Goal: Obtain resource: Obtain resource

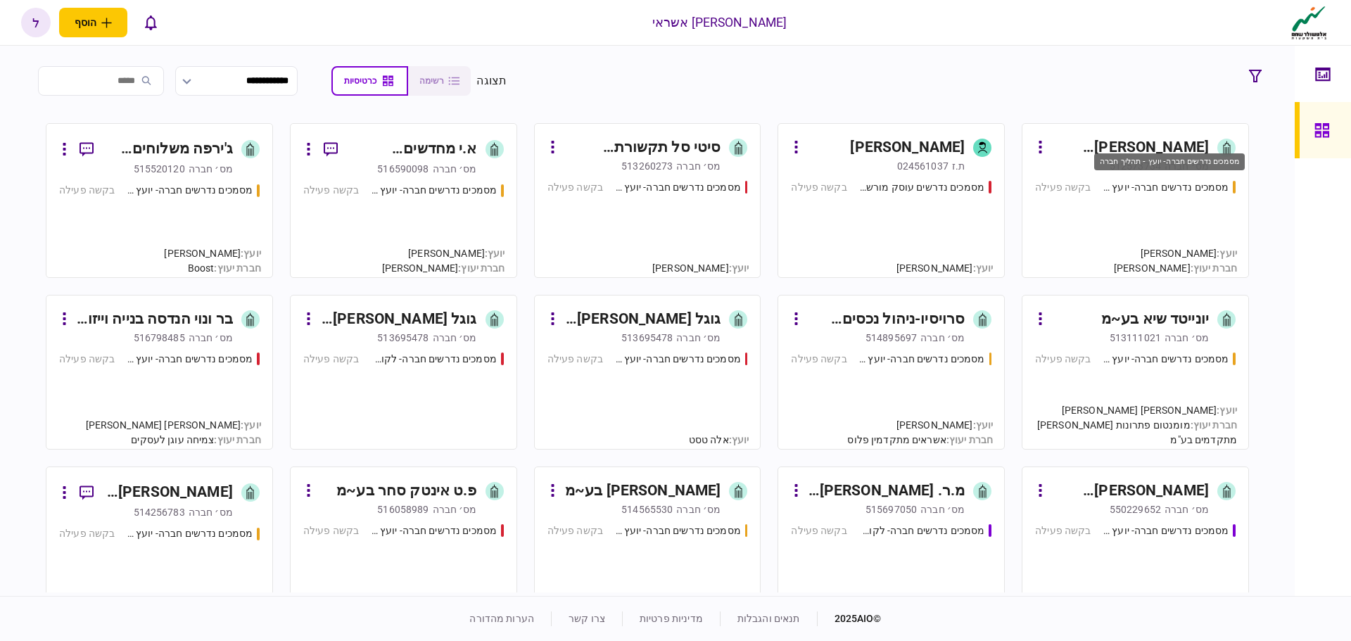
click at [1130, 182] on div "מסמכים נדרשים חברה- יועץ - תהליך חברה" at bounding box center [1165, 187] width 127 height 15
click at [1123, 198] on div "מסמכים נדרשים חברה- יועץ - תהליך חברה בקשה פעילה" at bounding box center [1135, 222] width 200 height 85
click at [1153, 516] on div "550229652" at bounding box center [1134, 509] width 51 height 14
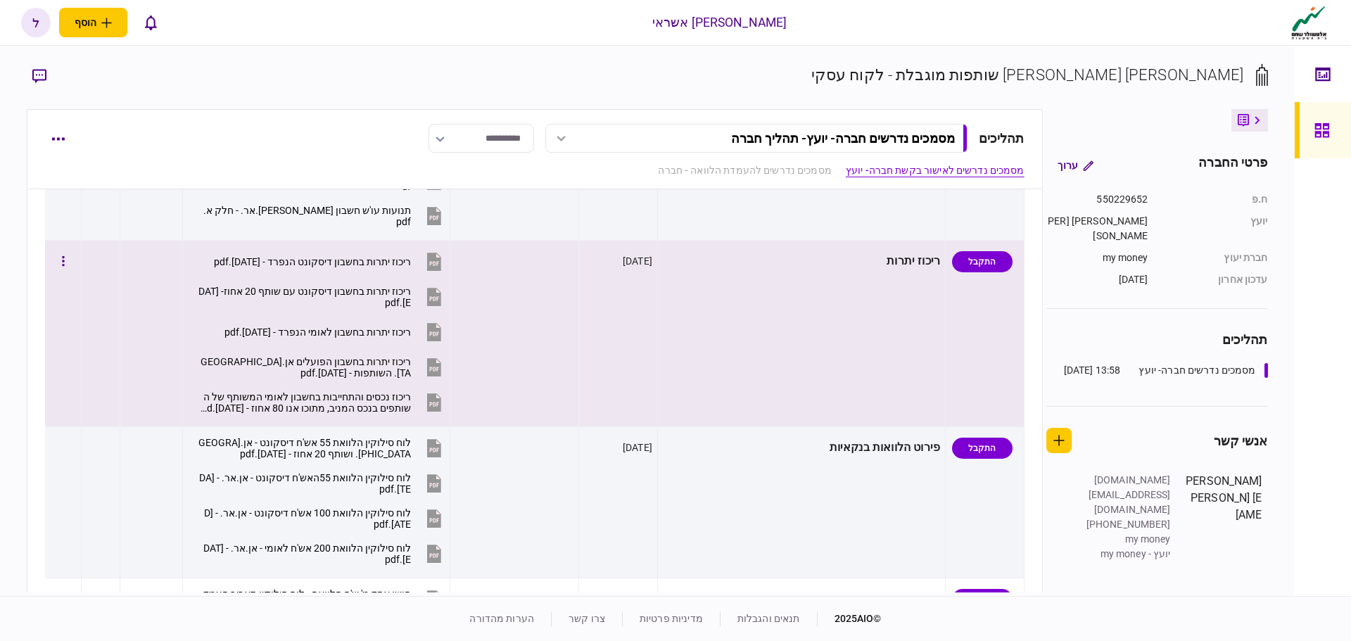
scroll to position [352, 0]
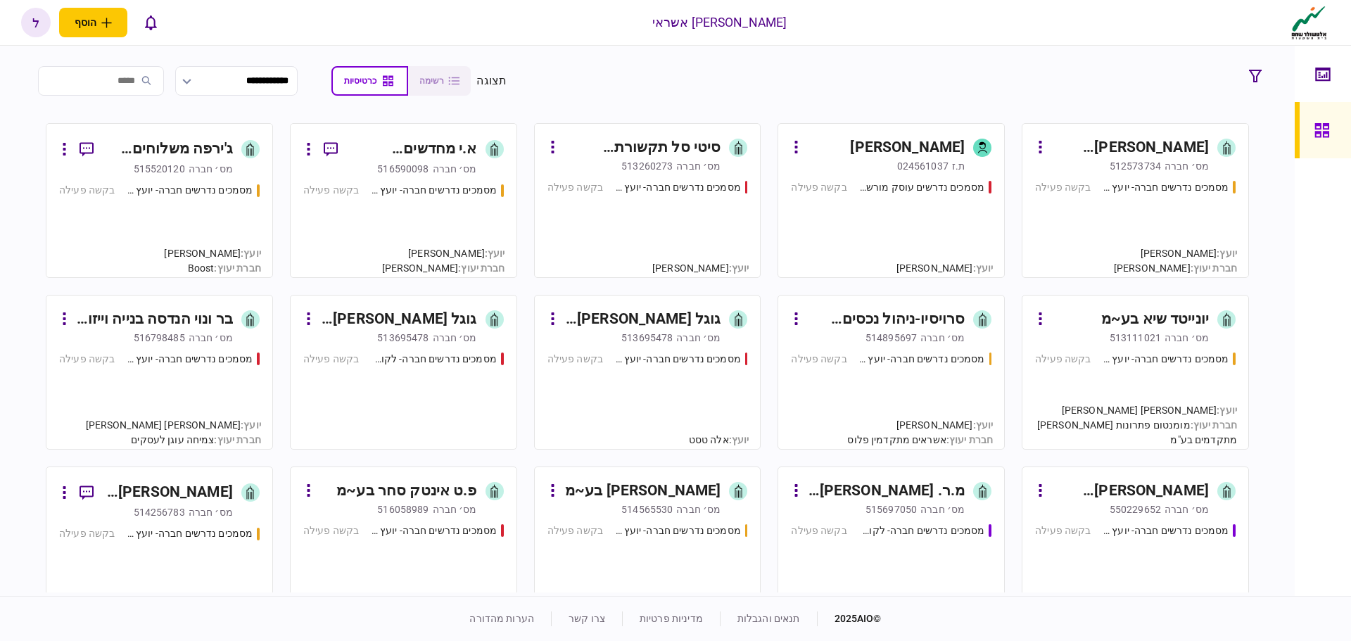
click at [1160, 490] on div "[PERSON_NAME] [PERSON_NAME] שותפות מוגבלת" at bounding box center [1130, 491] width 158 height 23
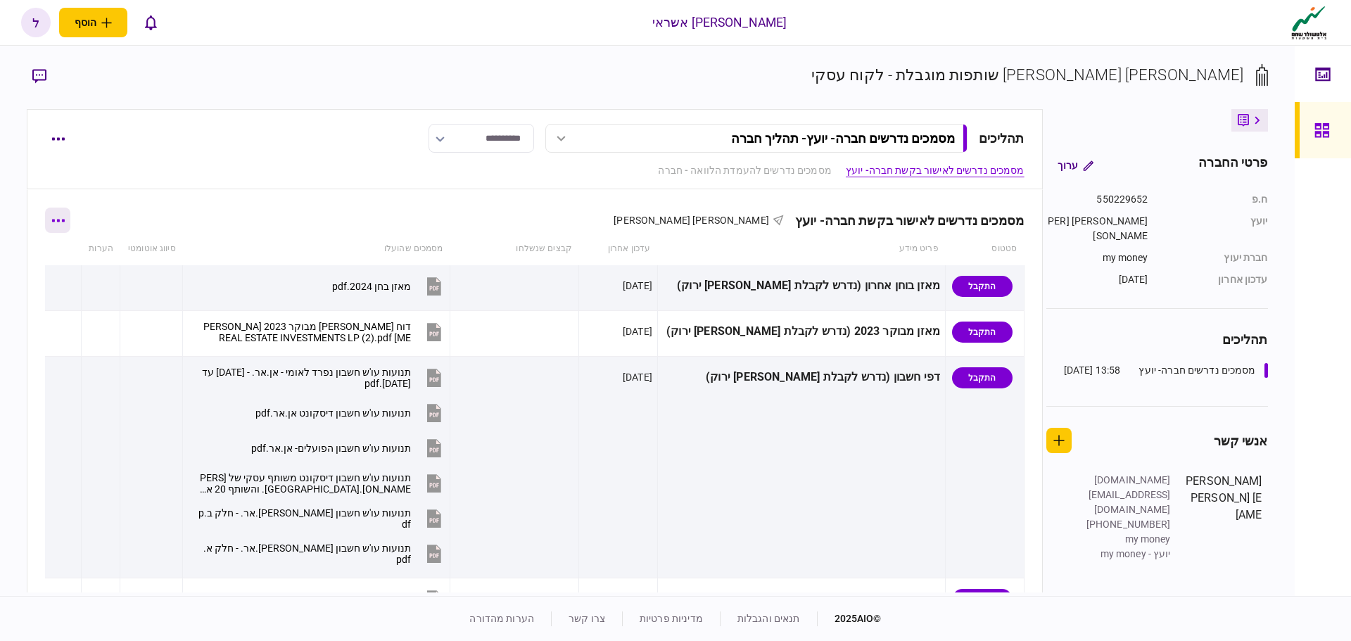
click at [65, 221] on icon "button" at bounding box center [58, 220] width 13 height 3
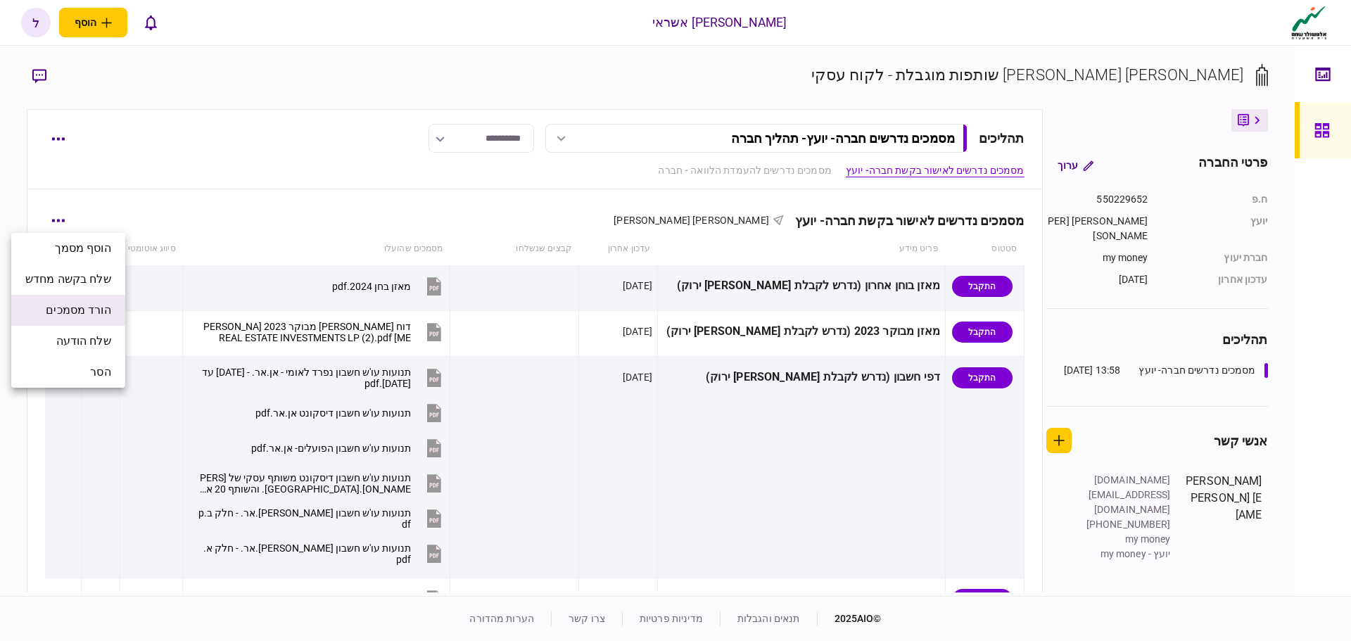
click at [89, 312] on span "הורד מסמכים" at bounding box center [78, 310] width 65 height 17
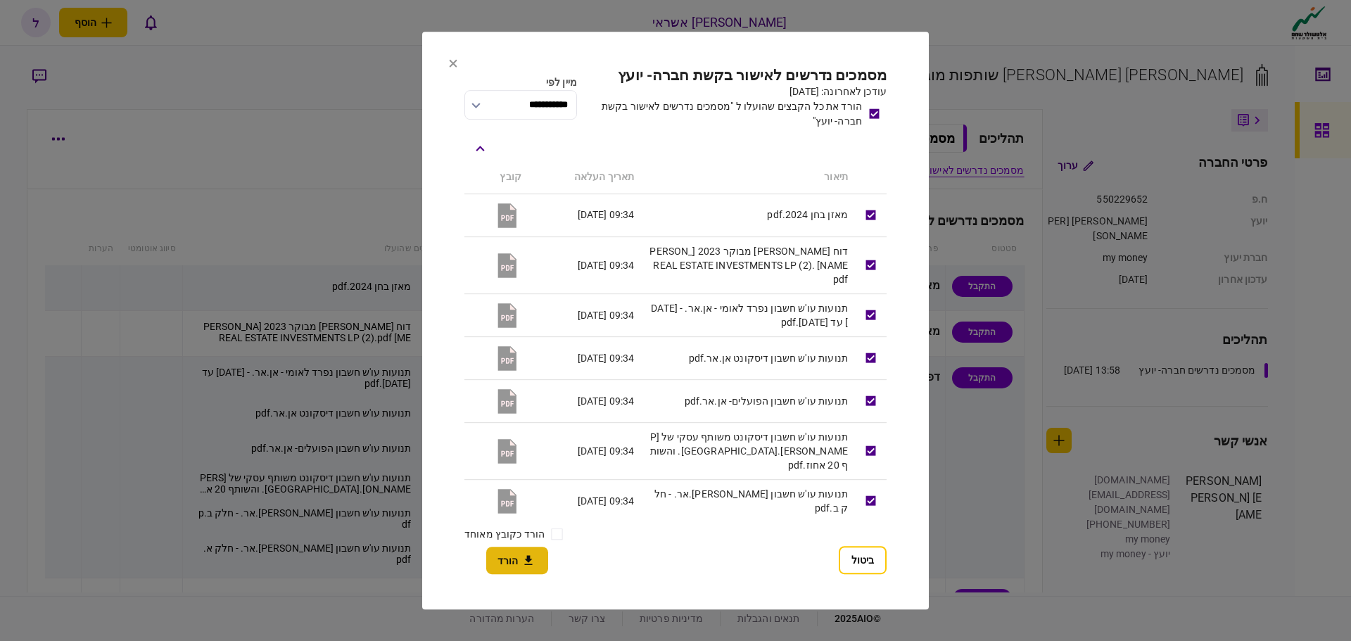
click at [523, 564] on icon "button" at bounding box center [528, 560] width 17 height 13
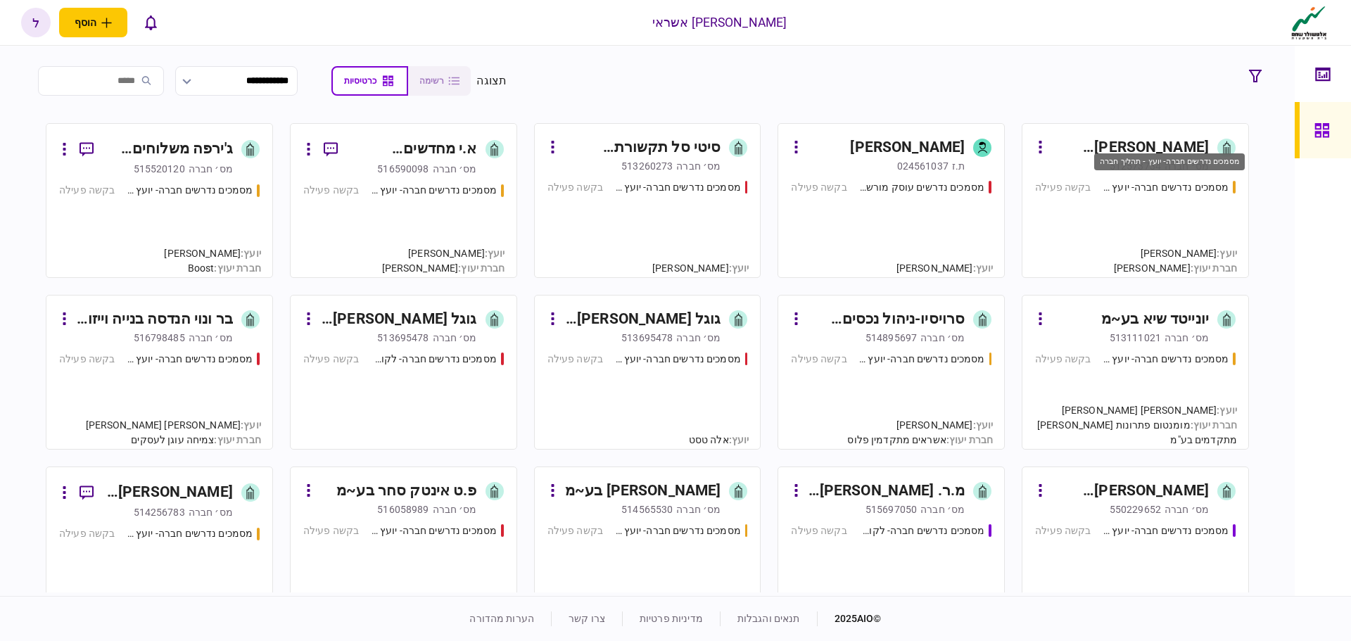
click at [1135, 189] on div "מסמכים נדרשים חברה- יועץ - תהליך חברה" at bounding box center [1165, 187] width 127 height 15
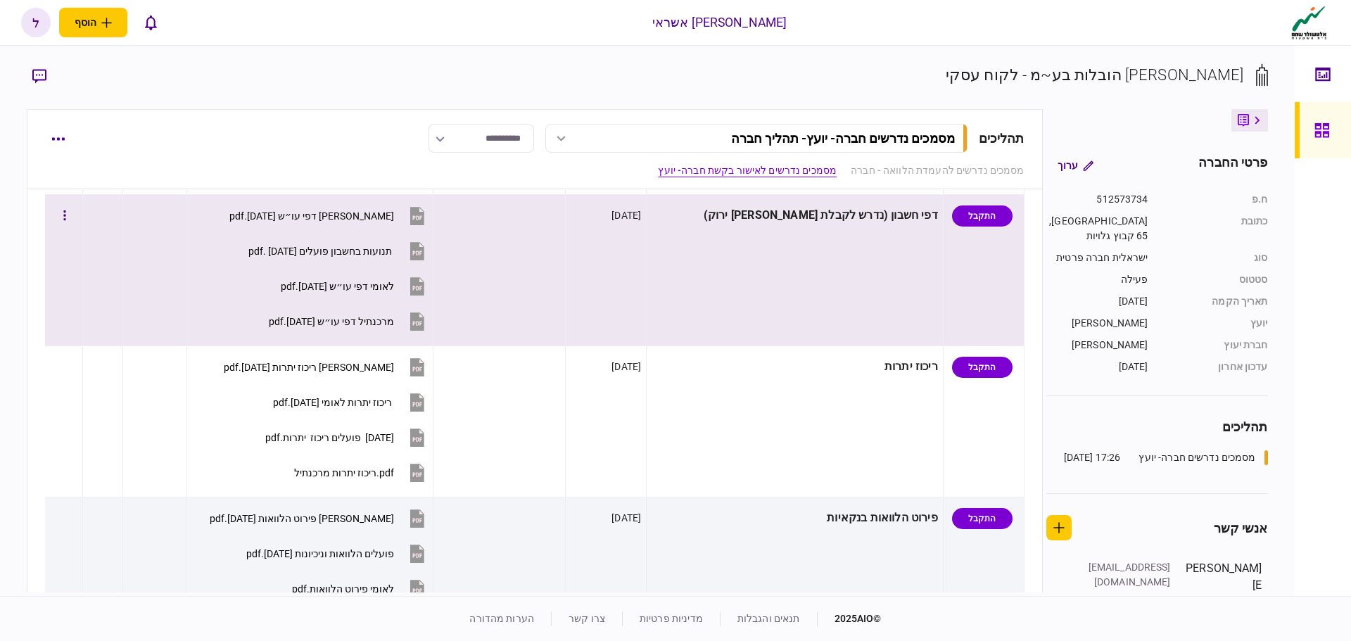
scroll to position [563, 0]
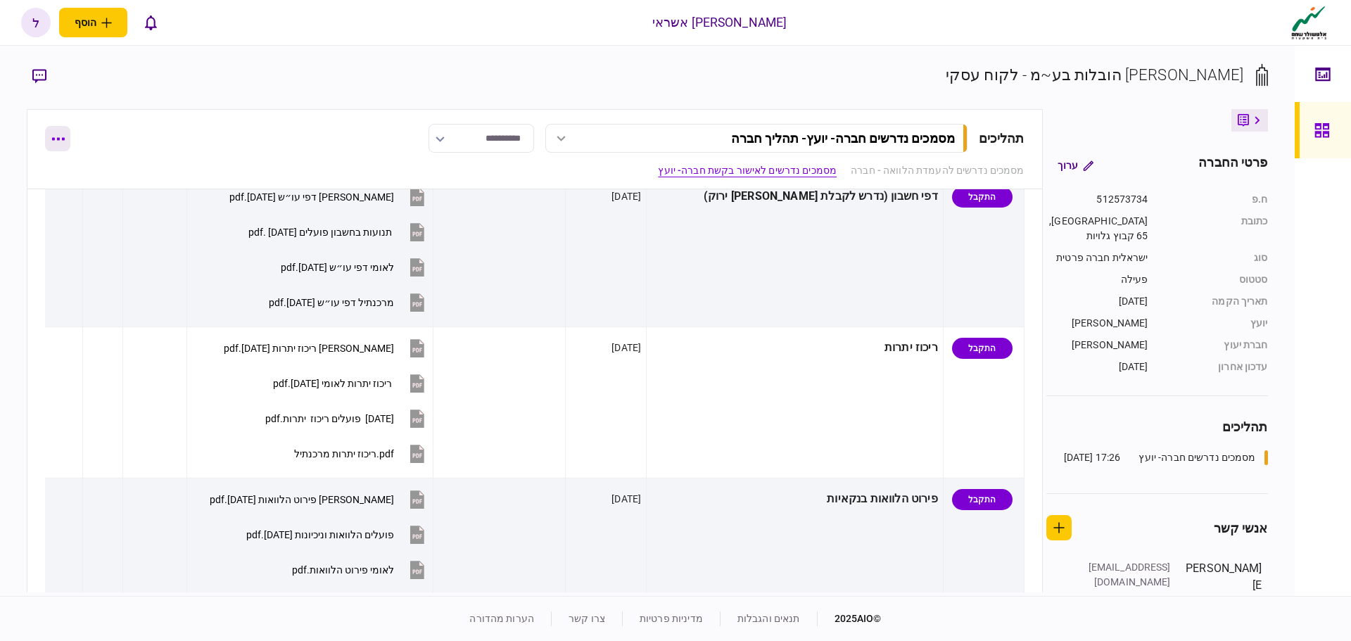
click at [52, 141] on button "button" at bounding box center [57, 138] width 25 height 25
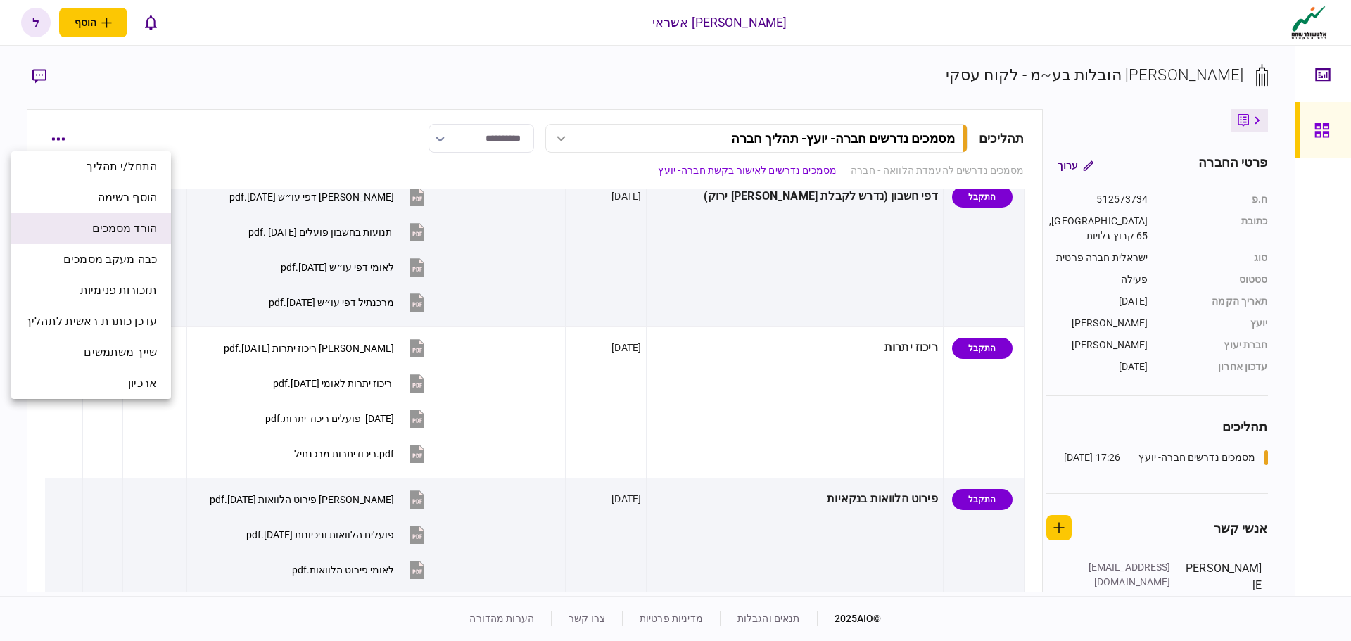
click at [135, 236] on span "הורד מסמכים" at bounding box center [124, 228] width 65 height 17
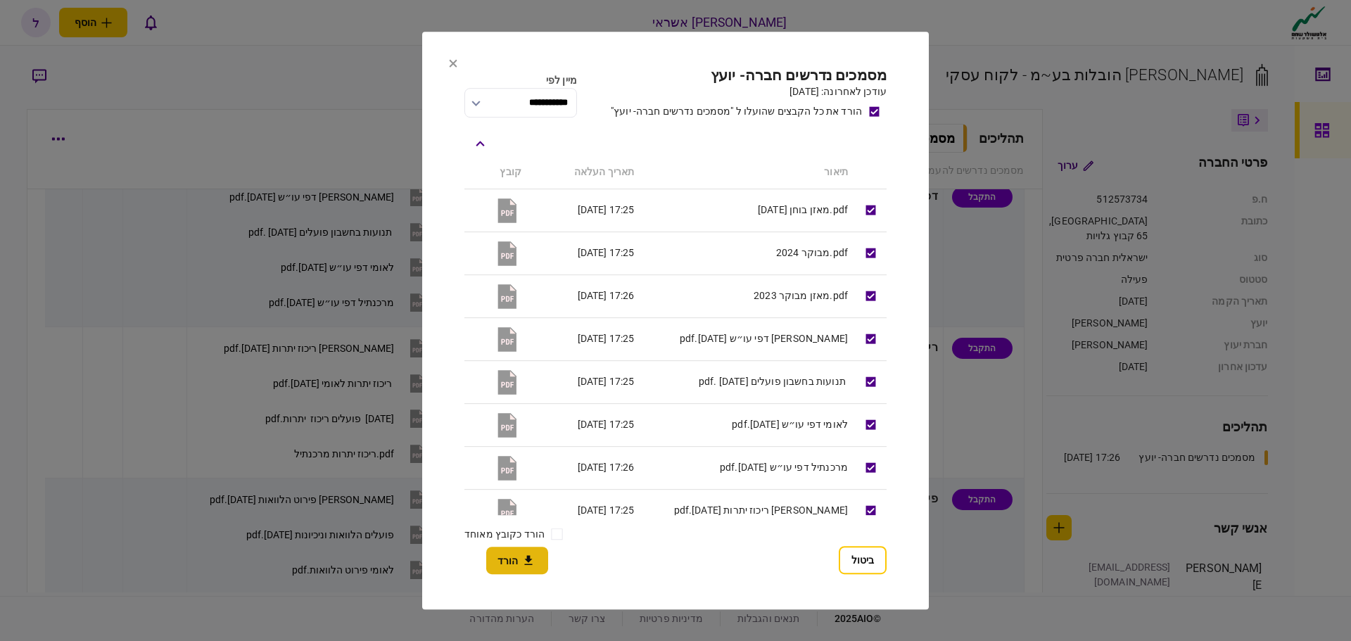
click at [520, 560] on icon "button" at bounding box center [528, 560] width 17 height 13
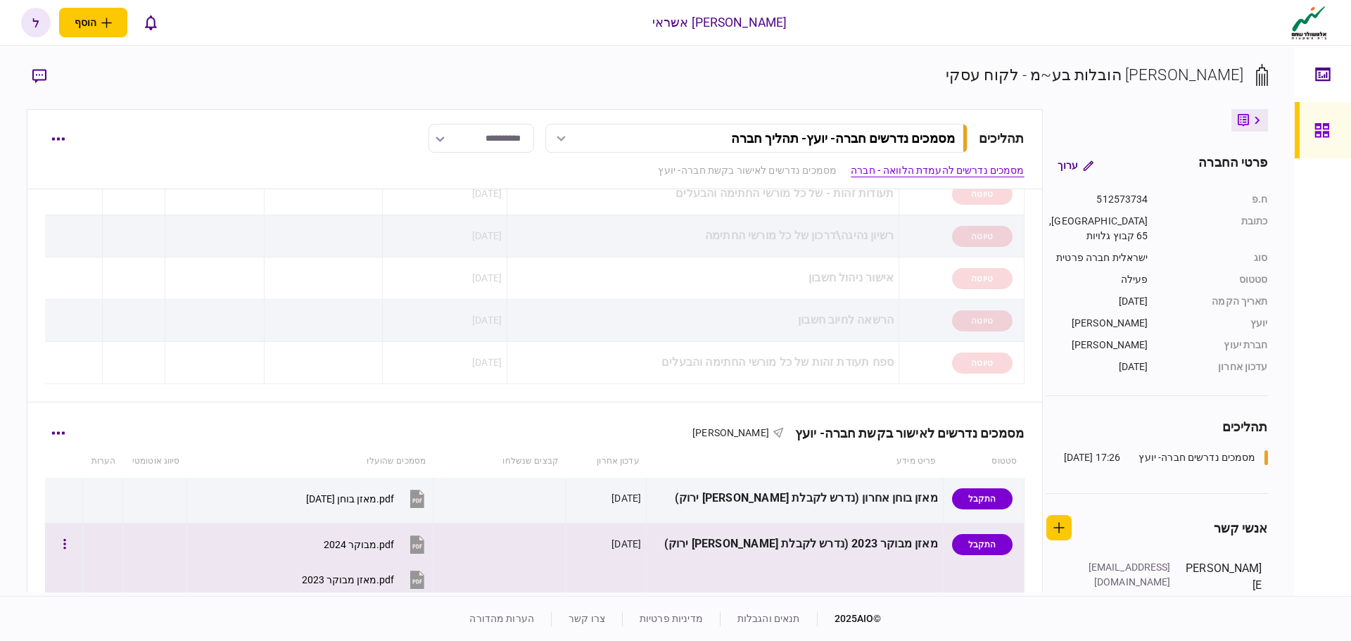
scroll to position [0, 0]
